Goal: Navigation & Orientation: Find specific page/section

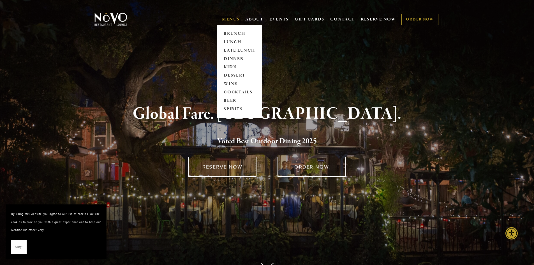
click at [229, 19] on link "MENUS" at bounding box center [231, 20] width 18 height 6
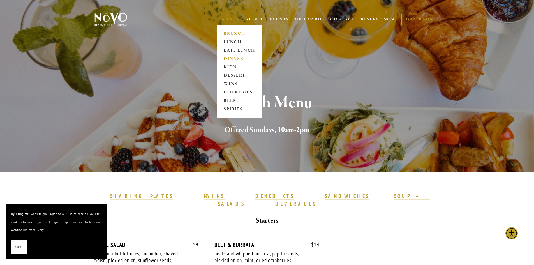
click at [231, 58] on link "DINNER" at bounding box center [239, 59] width 35 height 8
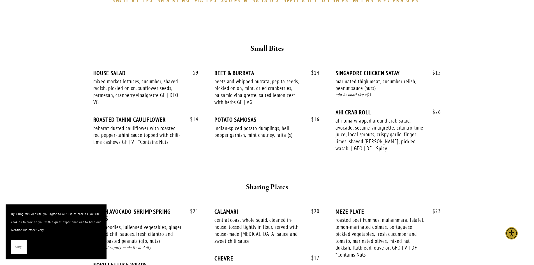
scroll to position [196, 0]
click at [23, 247] on button "Okay!" at bounding box center [18, 246] width 15 height 14
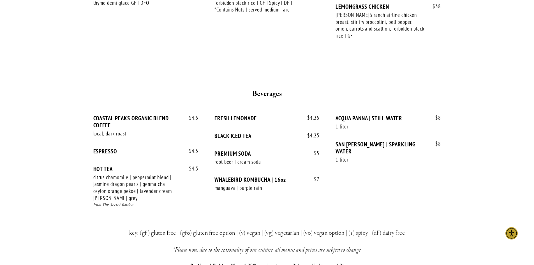
scroll to position [1064, 0]
